Goal: Transaction & Acquisition: Subscribe to service/newsletter

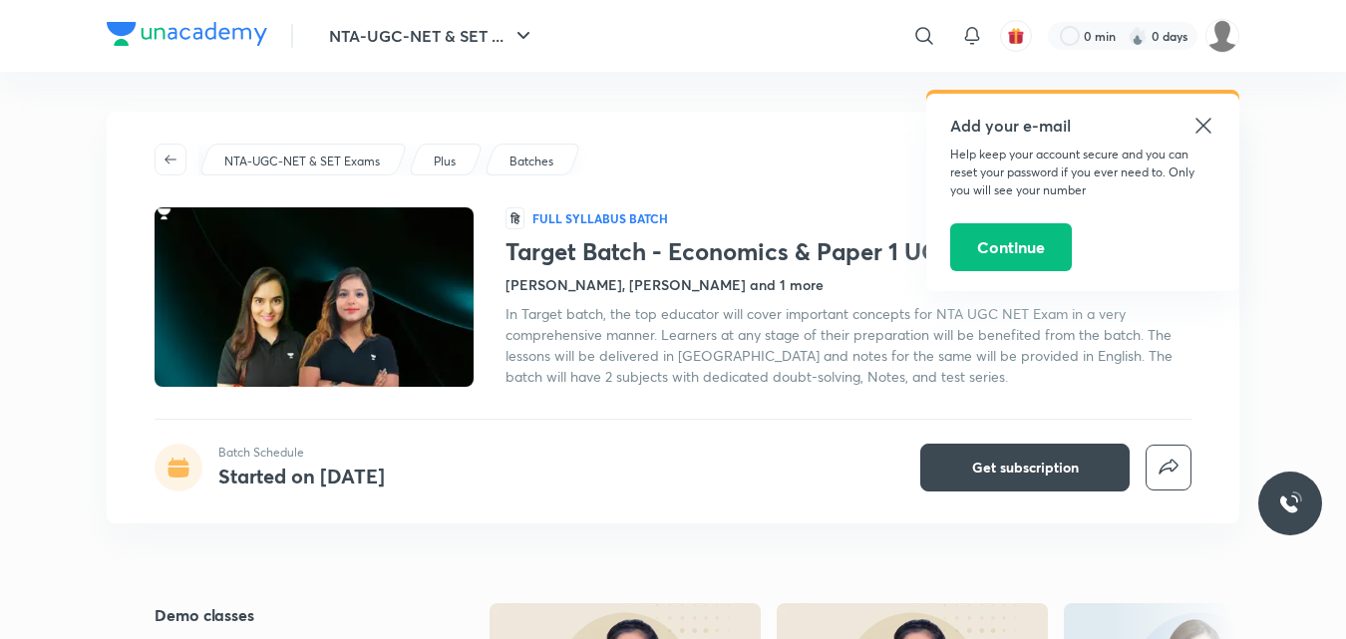
click at [1201, 118] on icon at bounding box center [1203, 126] width 24 height 24
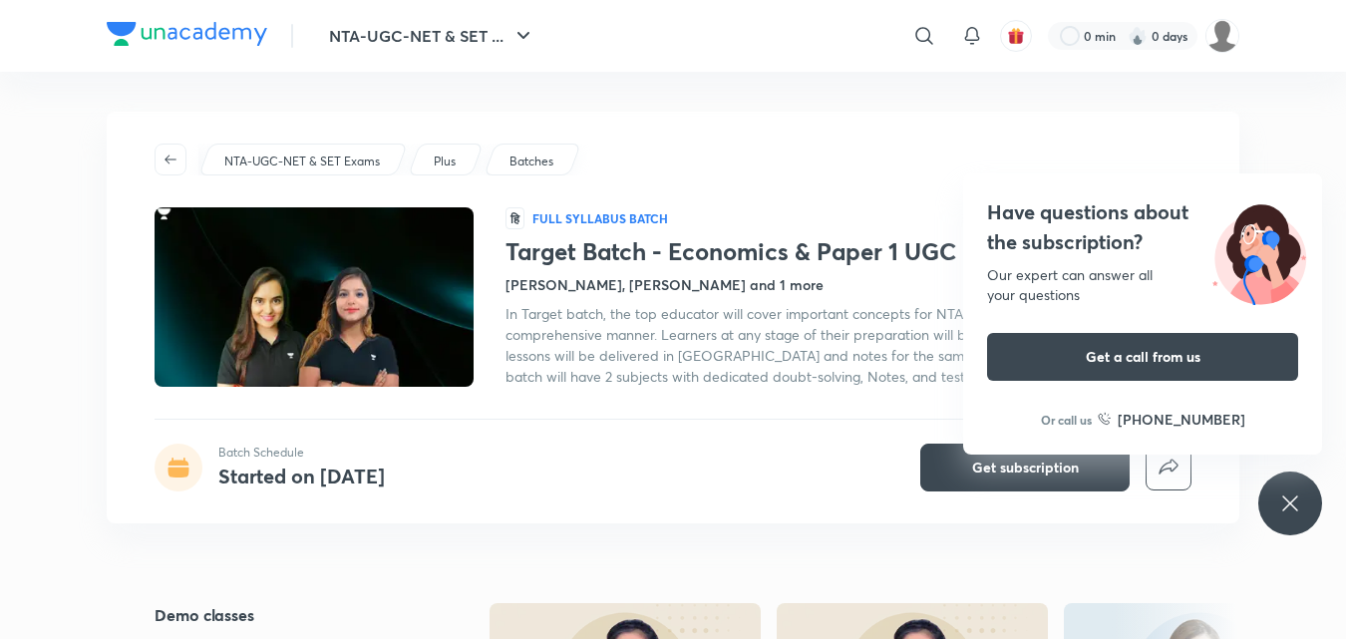
click at [1274, 503] on div "Have questions about the subscription? Our expert can answer all your questions…" at bounding box center [1290, 503] width 64 height 64
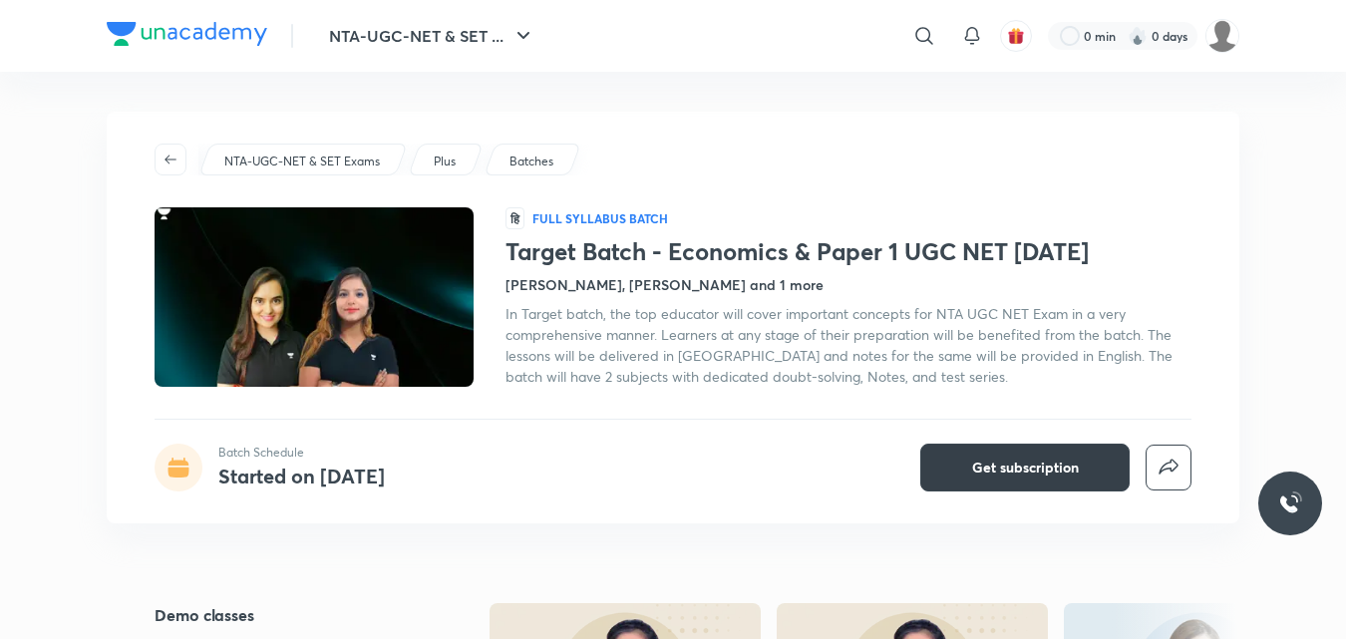
click at [995, 475] on span "Get subscription" at bounding box center [1025, 468] width 107 height 20
click at [627, 294] on h4 "[PERSON_NAME], [PERSON_NAME] and 1 more" at bounding box center [664, 284] width 318 height 21
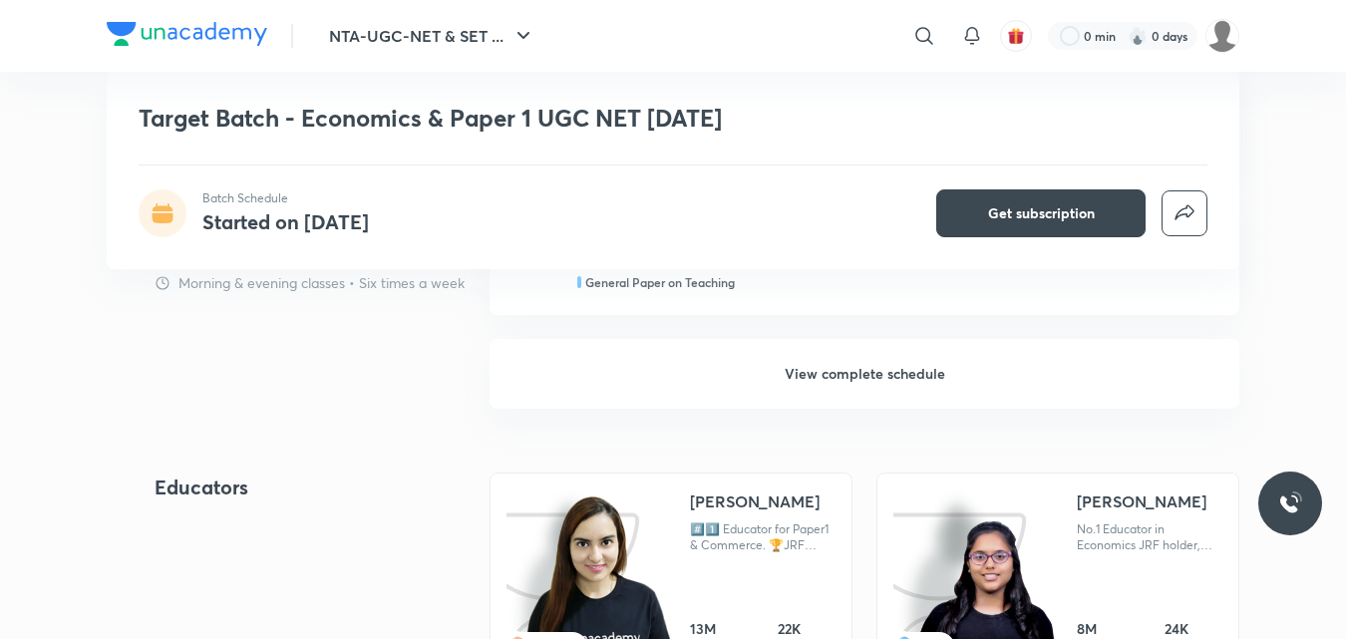
scroll to position [2044, 0]
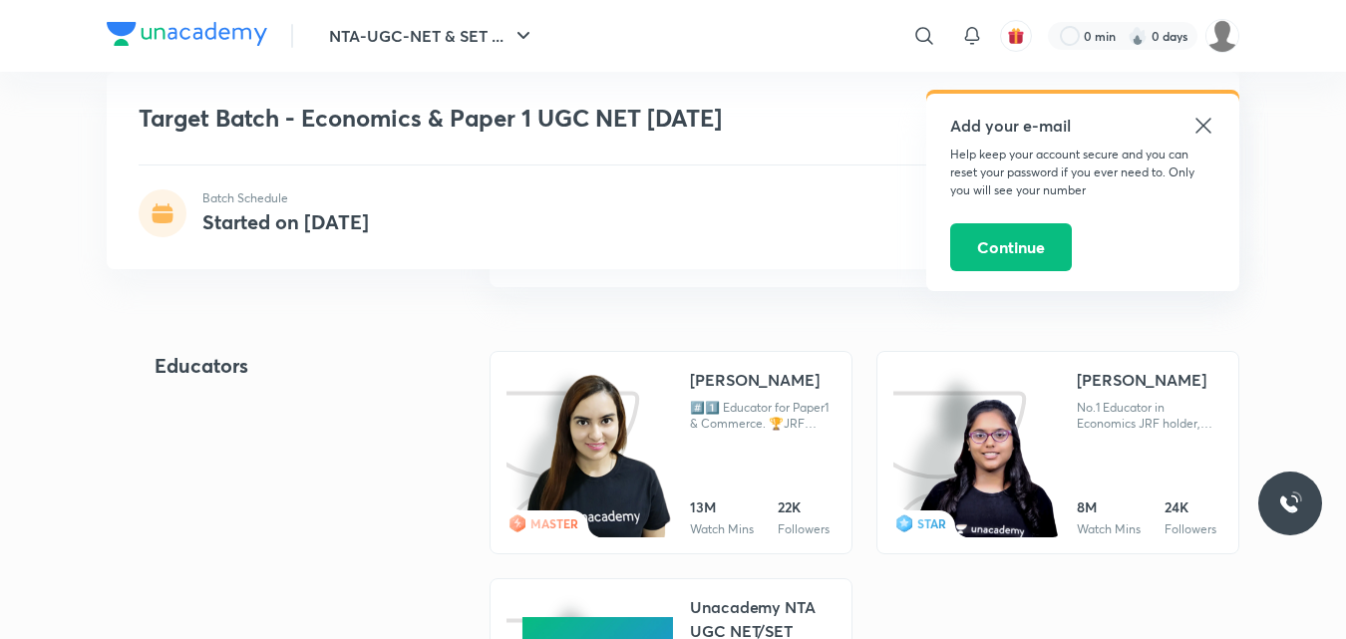
click at [831, 360] on link "MASTER [PERSON_NAME] #️⃣1️⃣ Educator for Paper1 & Commerce. 🏆JRF Qualified in C…" at bounding box center [670, 452] width 363 height 203
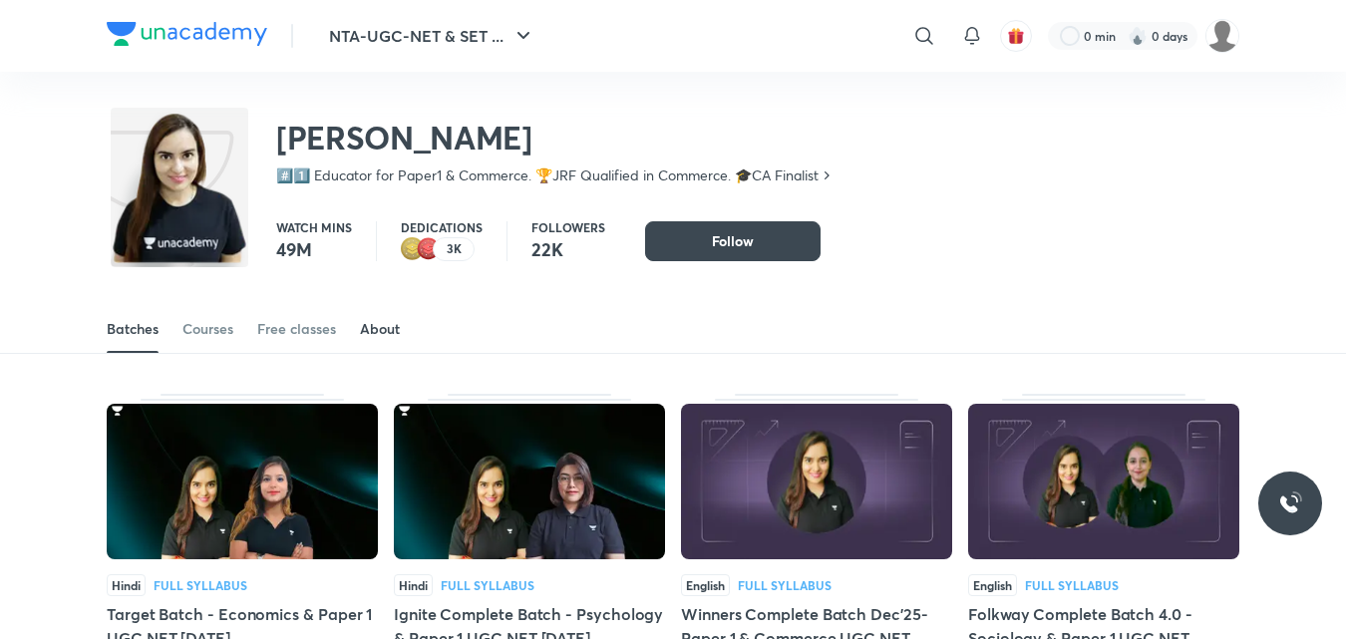
click at [382, 332] on div "About" at bounding box center [380, 329] width 40 height 20
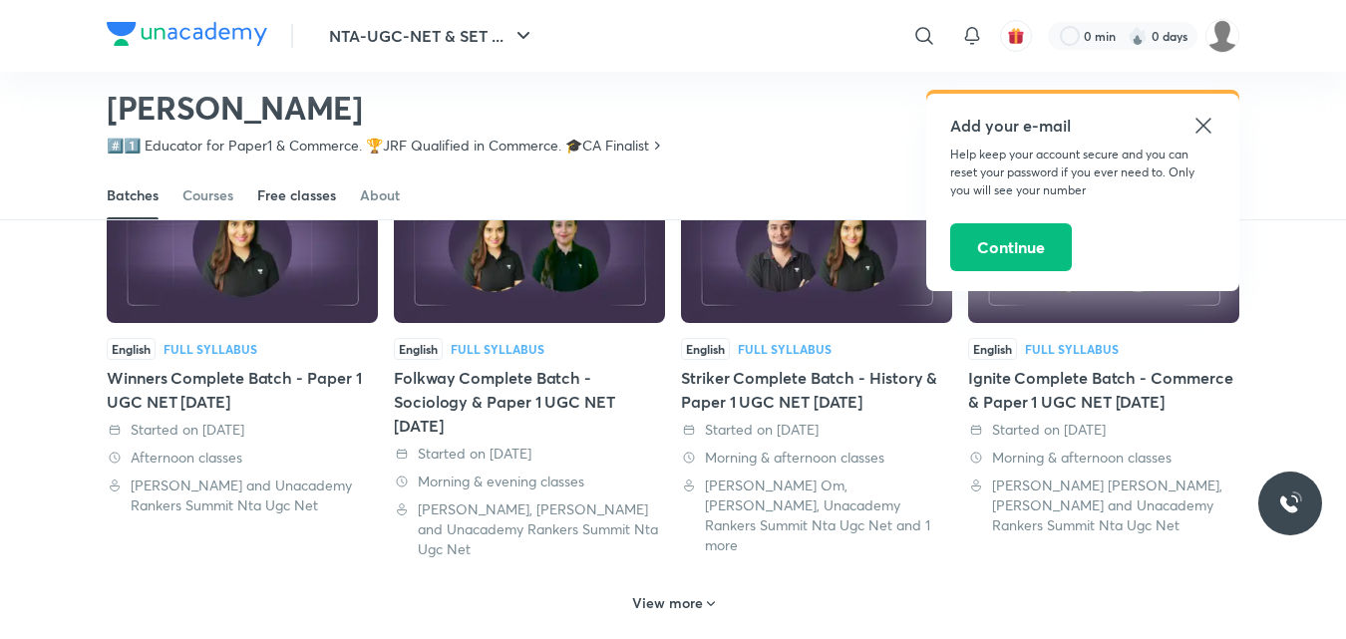
scroll to position [770, 0]
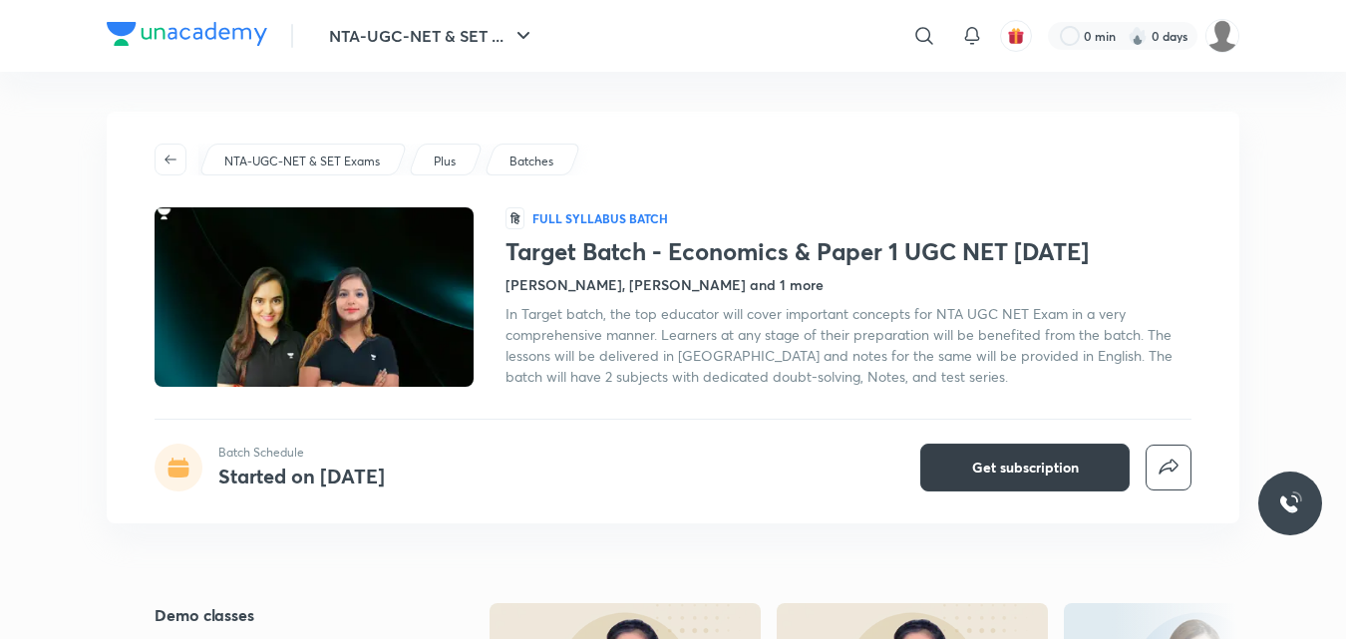
click at [973, 460] on span "Get subscription" at bounding box center [1025, 468] width 107 height 20
